Goal: Information Seeking & Learning: Learn about a topic

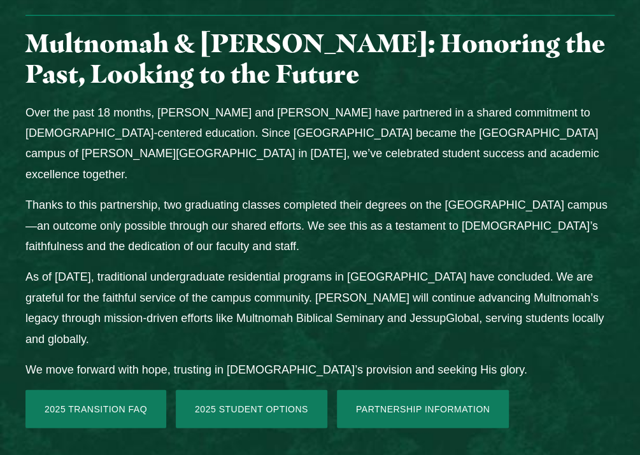
scroll to position [1238, 0]
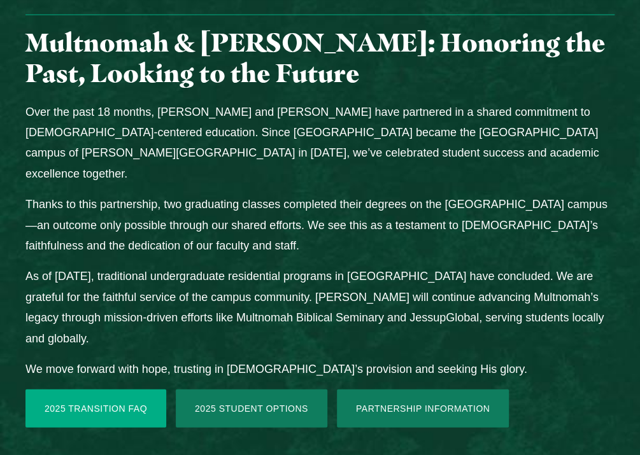
click at [106, 389] on link "2025 Transition FAQ" at bounding box center [95, 408] width 141 height 38
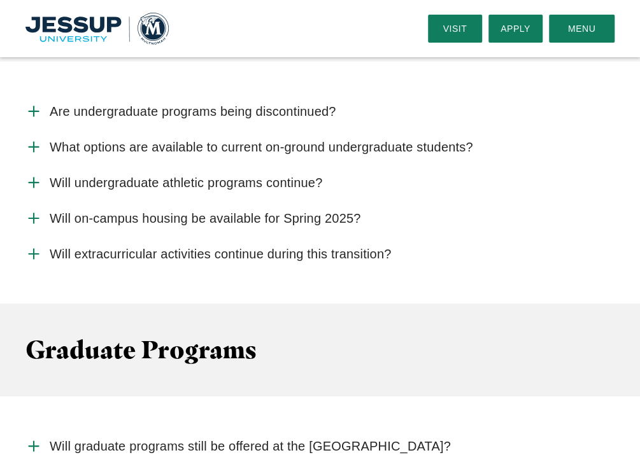
scroll to position [1630, 0]
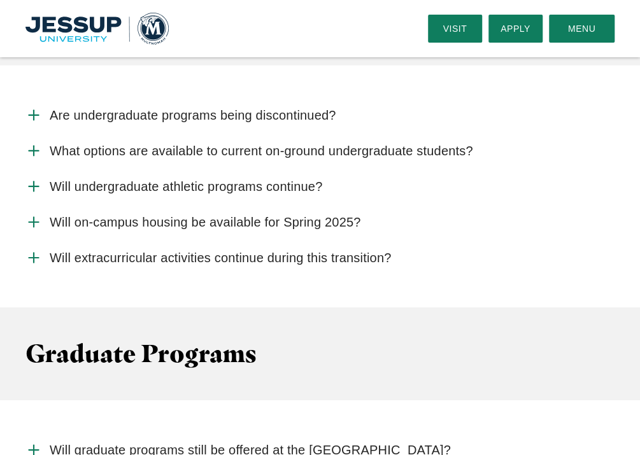
click at [293, 117] on span "Are undergraduate programs being discontinued?" at bounding box center [193, 116] width 286 height 16
click at [0, 0] on input "Are undergraduate programs being discontinued?" at bounding box center [0, 0] width 0 height 0
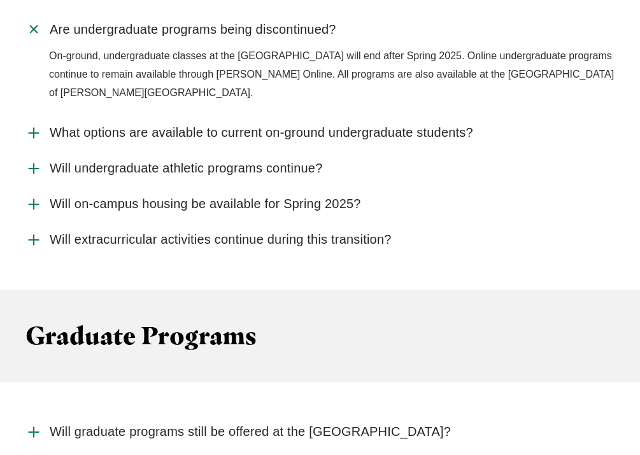
scroll to position [1719, 0]
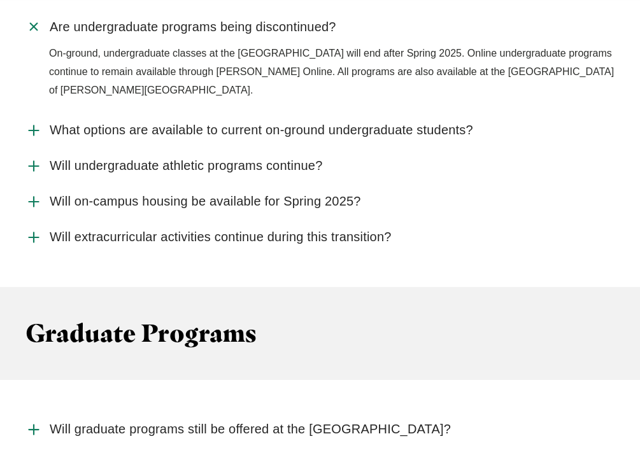
click at [29, 28] on icon "Accordion" at bounding box center [34, 27] width 24 height 24
click at [0, 0] on input "Are undergraduate programs being discontinued?" at bounding box center [0, 0] width 0 height 0
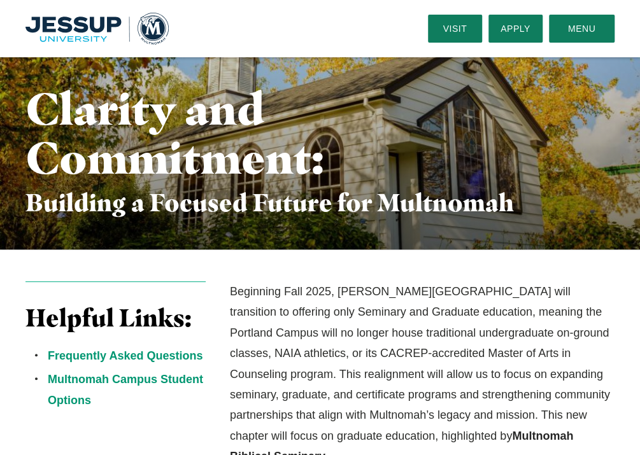
scroll to position [0, 0]
